Goal: Transaction & Acquisition: Download file/media

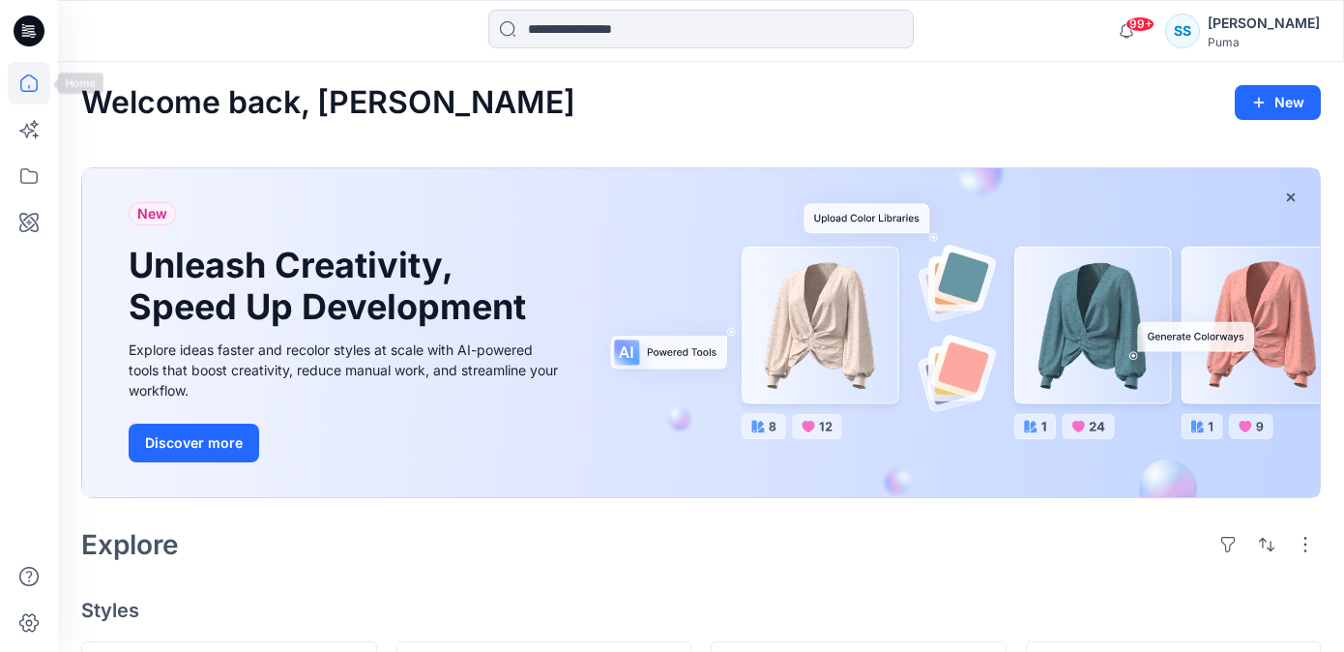
click at [32, 23] on icon at bounding box center [29, 30] width 31 height 31
click at [30, 30] on icon at bounding box center [29, 30] width 31 height 31
click at [21, 83] on icon at bounding box center [29, 83] width 43 height 43
click at [29, 31] on icon at bounding box center [32, 31] width 8 height 1
click at [14, 166] on icon at bounding box center [29, 176] width 43 height 43
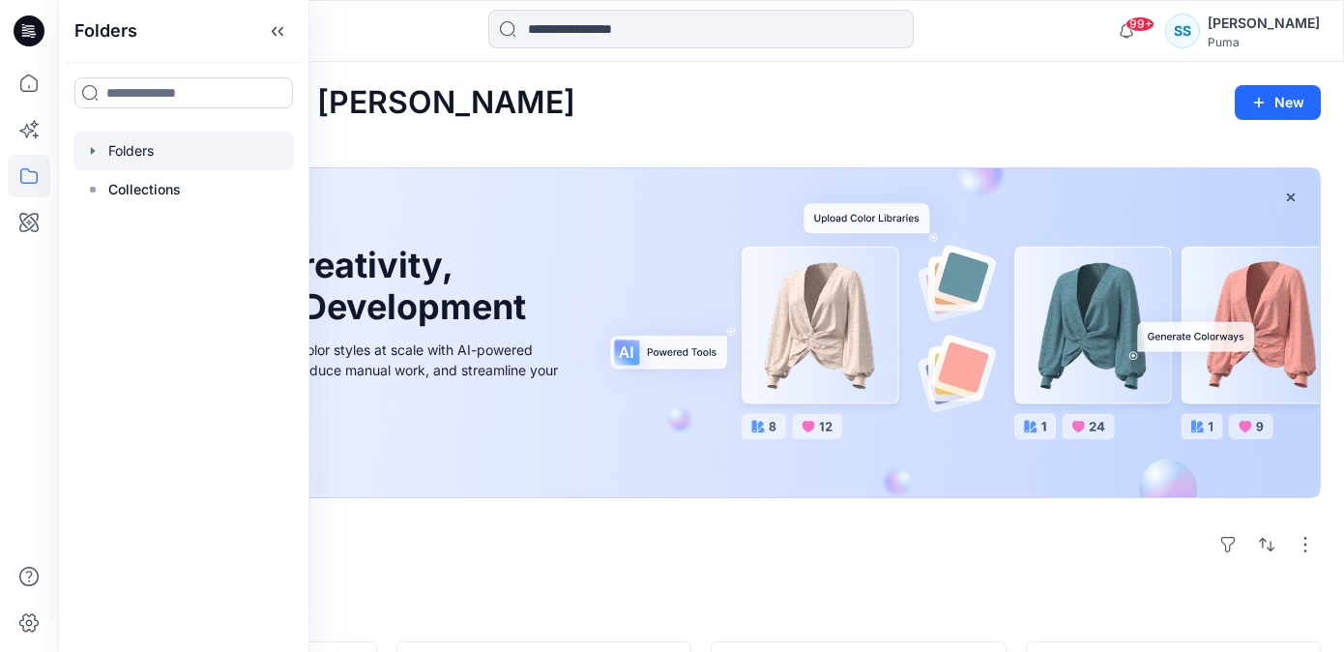
click at [134, 161] on div at bounding box center [183, 150] width 220 height 39
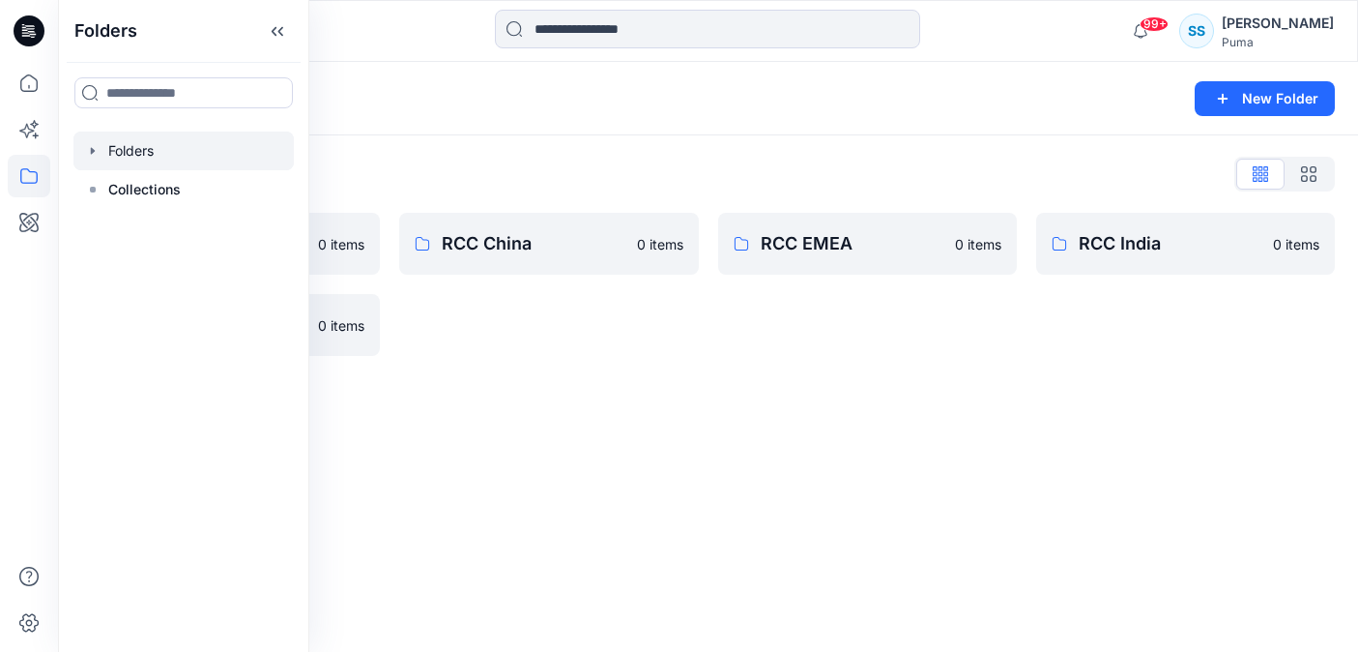
click at [476, 183] on div "Folders List" at bounding box center [708, 174] width 1254 height 31
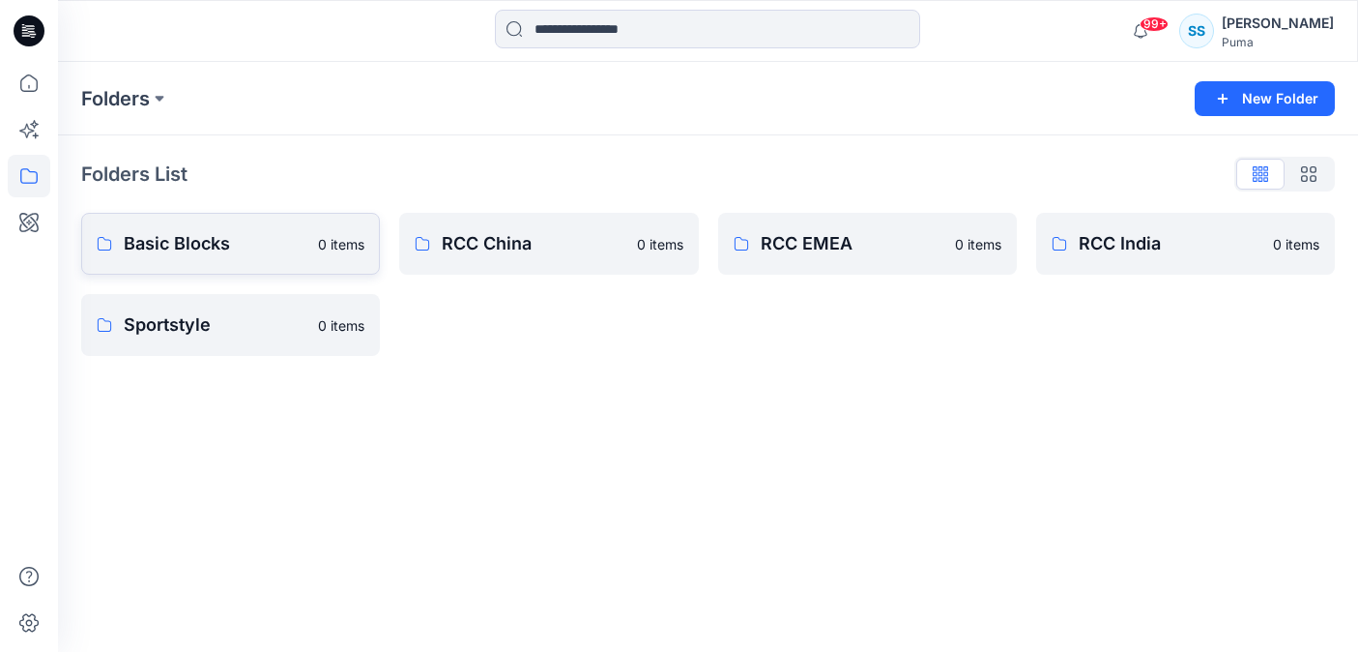
click at [230, 237] on p "Basic Blocks" at bounding box center [215, 243] width 183 height 27
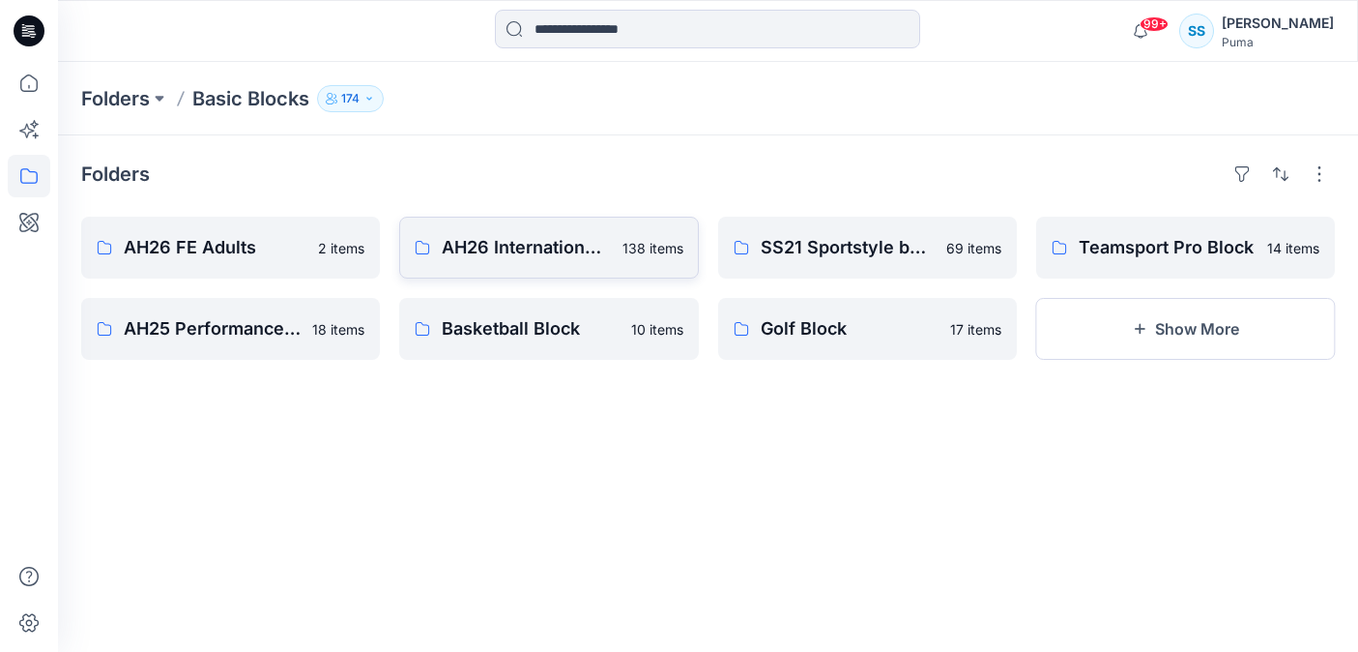
click at [565, 243] on p "AH26 International Adults" at bounding box center [526, 247] width 168 height 27
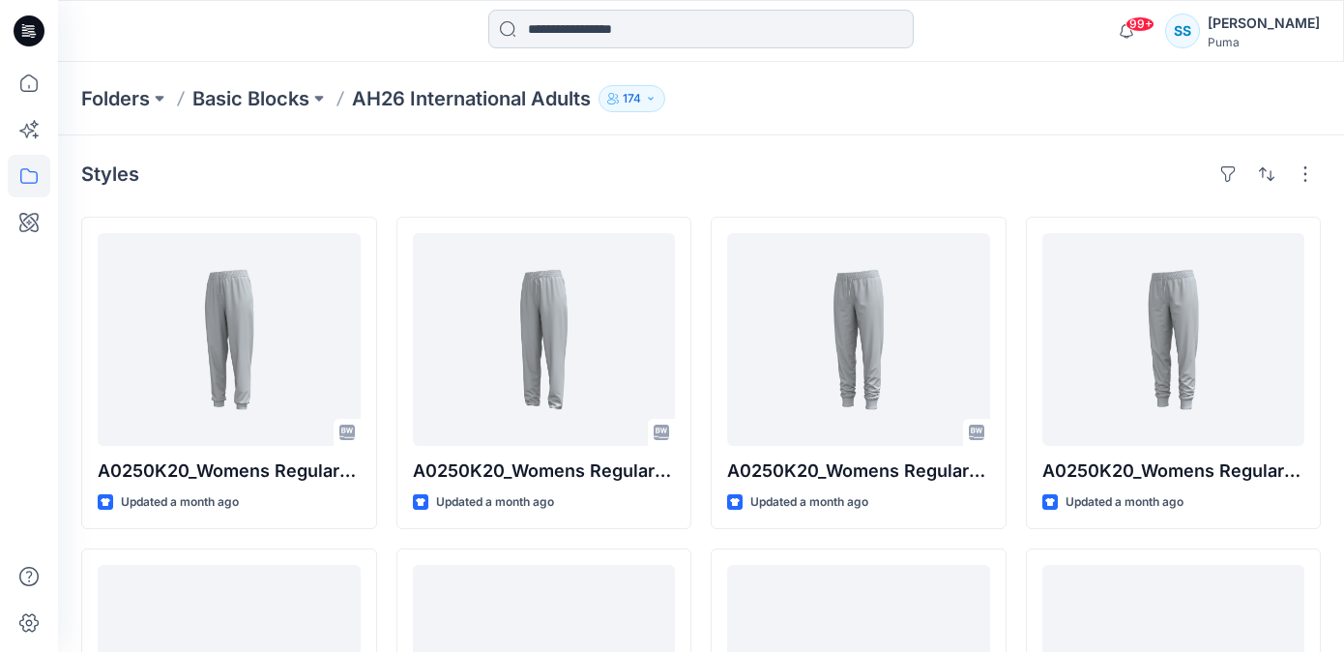
click at [661, 37] on input at bounding box center [700, 29] width 425 height 39
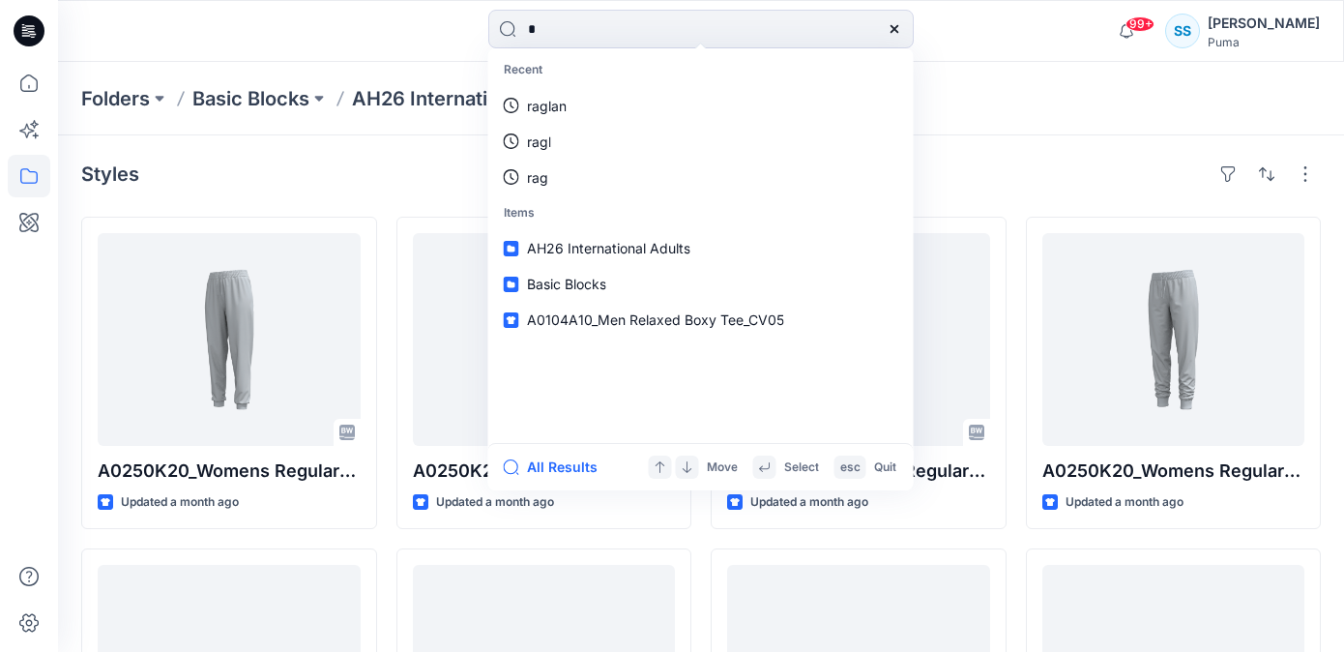
type input "*"
click at [1042, 160] on div "Styles" at bounding box center [700, 174] width 1239 height 31
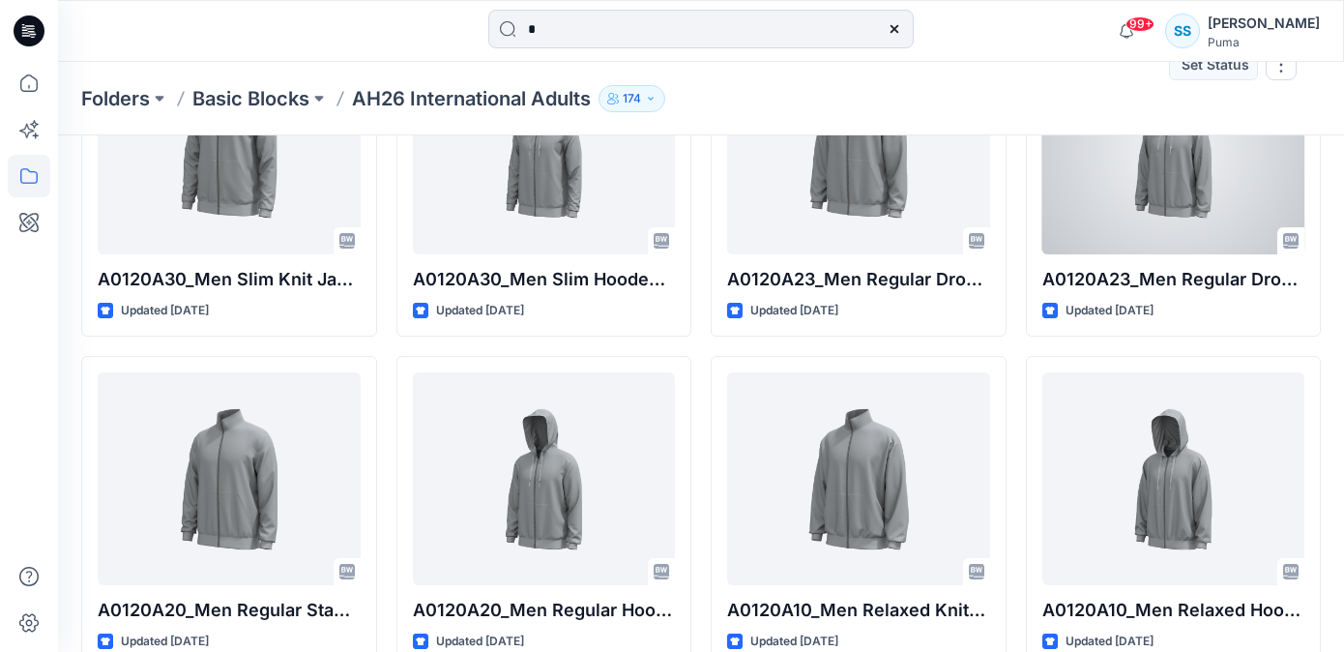
scroll to position [8492, 0]
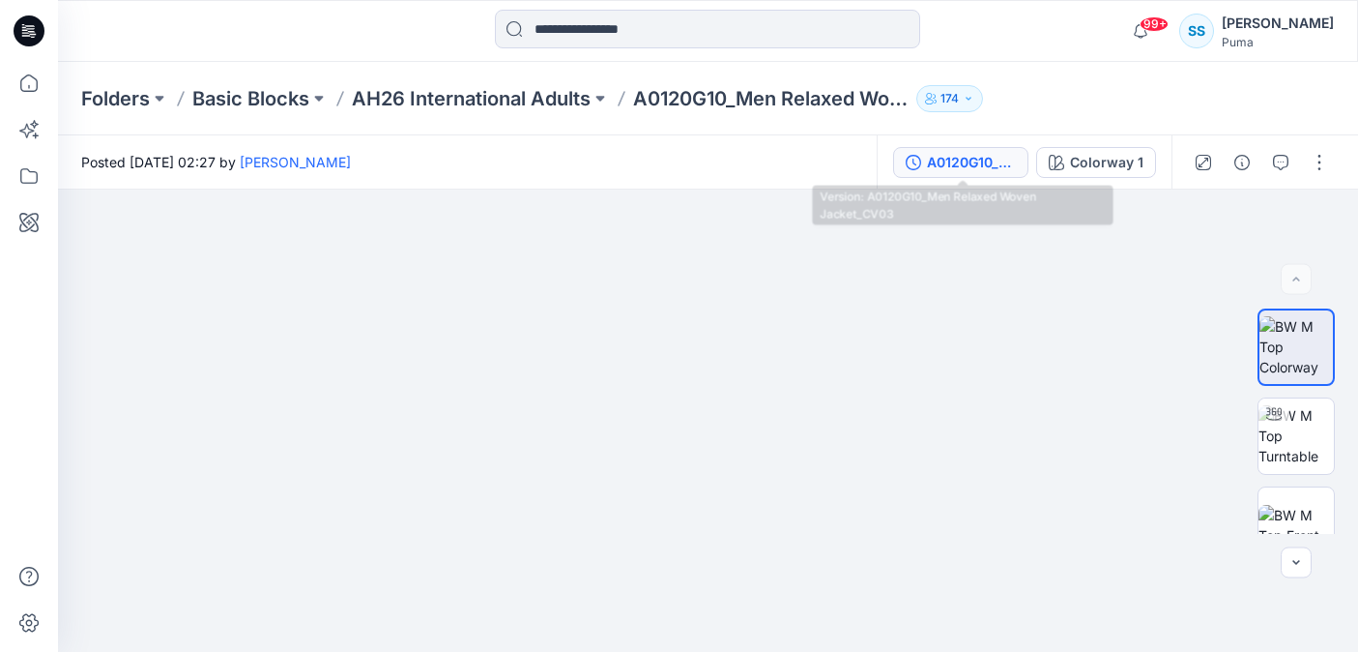
click at [1002, 159] on div "A0120G10_Men Relaxed Woven Jacket_CV03" at bounding box center [971, 162] width 89 height 21
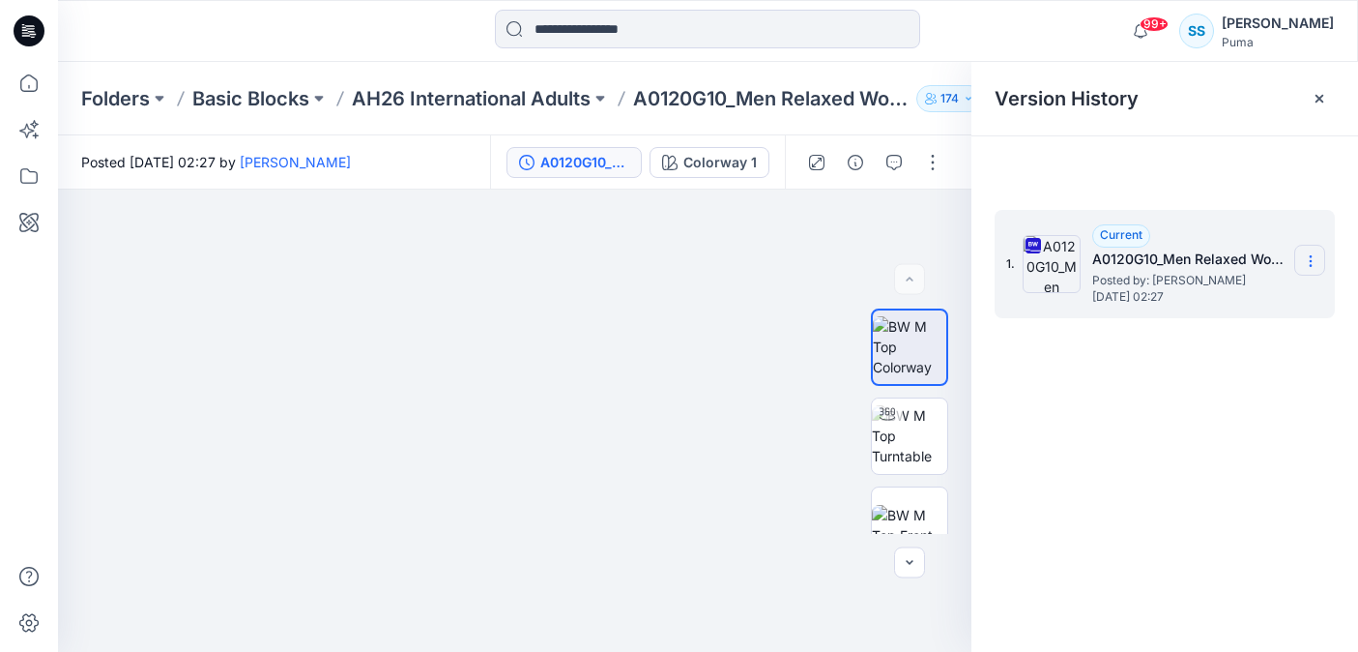
click at [1307, 248] on section at bounding box center [1309, 260] width 31 height 31
click at [1261, 297] on span "Download Source BW File" at bounding box center [1213, 298] width 162 height 23
